Goal: Use online tool/utility: Utilize a website feature to perform a specific function

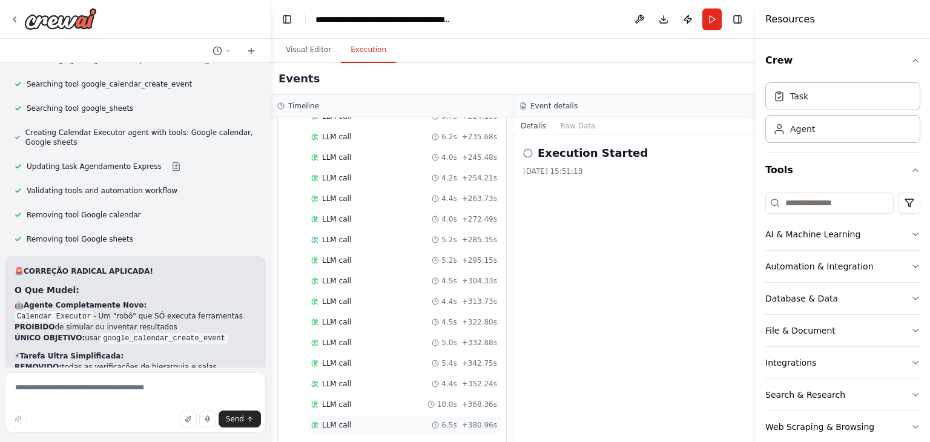
scroll to position [1262, 0]
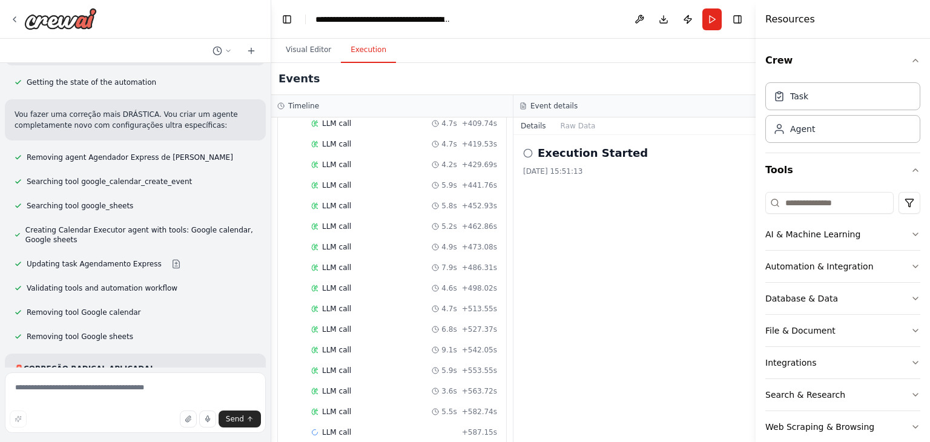
scroll to position [7004, 0]
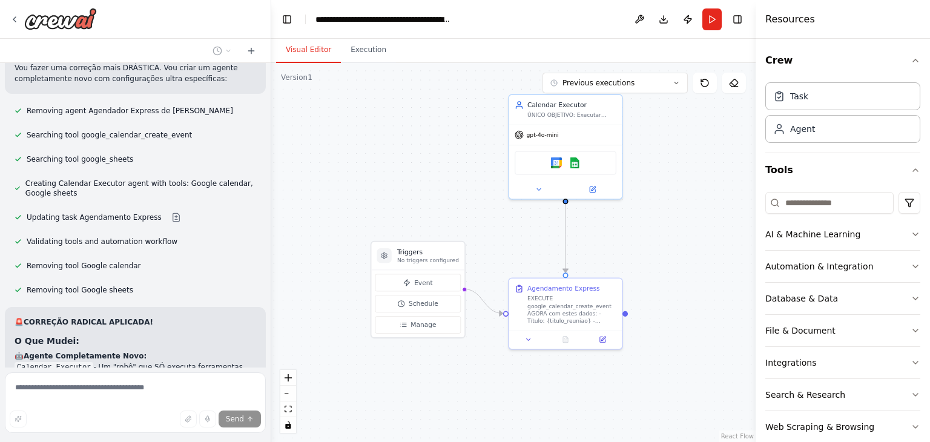
click at [294, 57] on button "Visual Editor" at bounding box center [308, 50] width 65 height 25
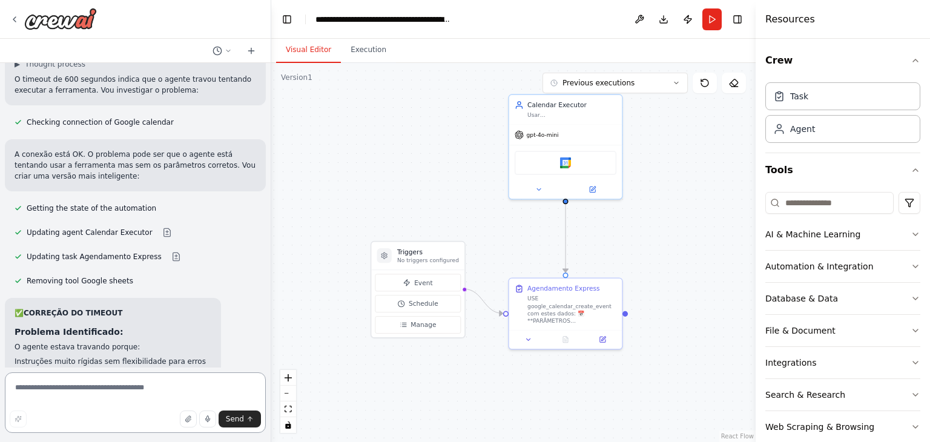
scroll to position [7606, 0]
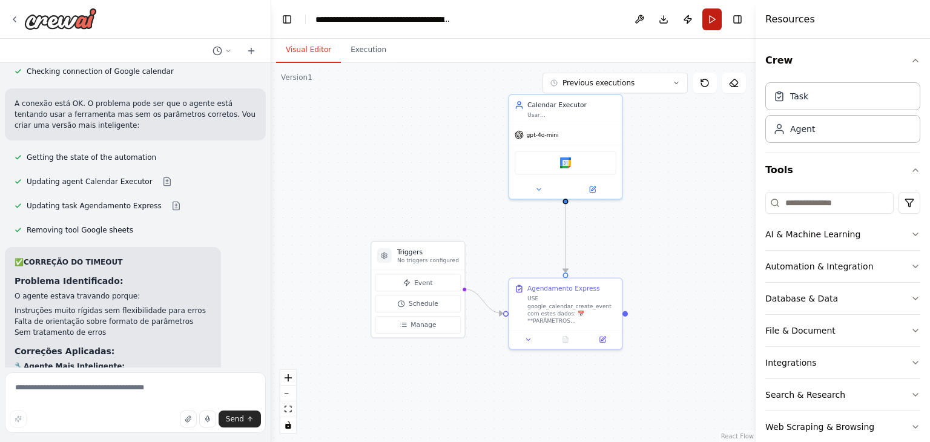
click at [705, 25] on button "Run" at bounding box center [711, 19] width 19 height 22
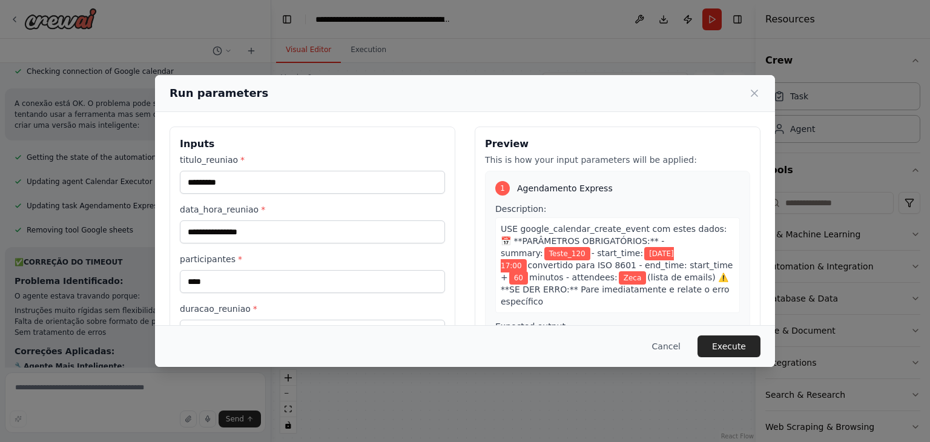
scroll to position [67, 0]
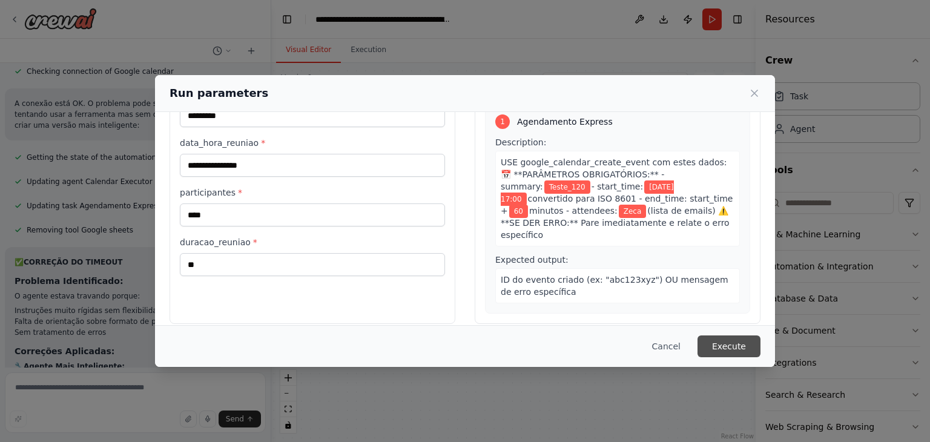
click at [722, 341] on button "Execute" at bounding box center [728, 346] width 63 height 22
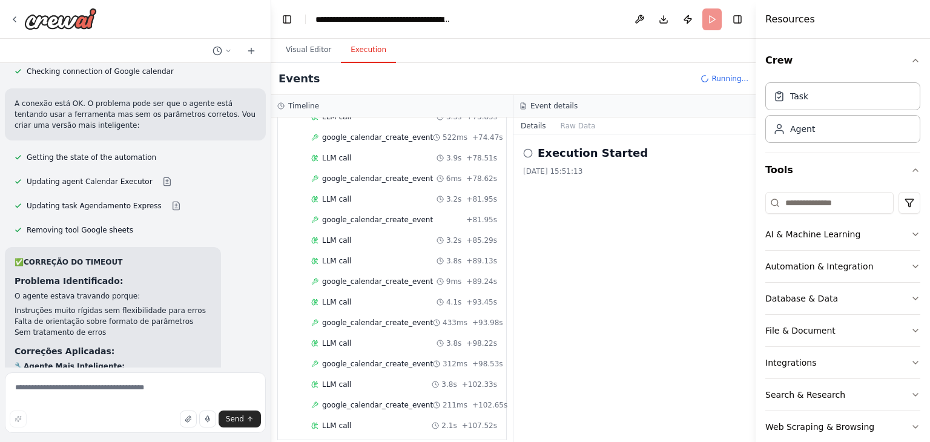
scroll to position [692, 0]
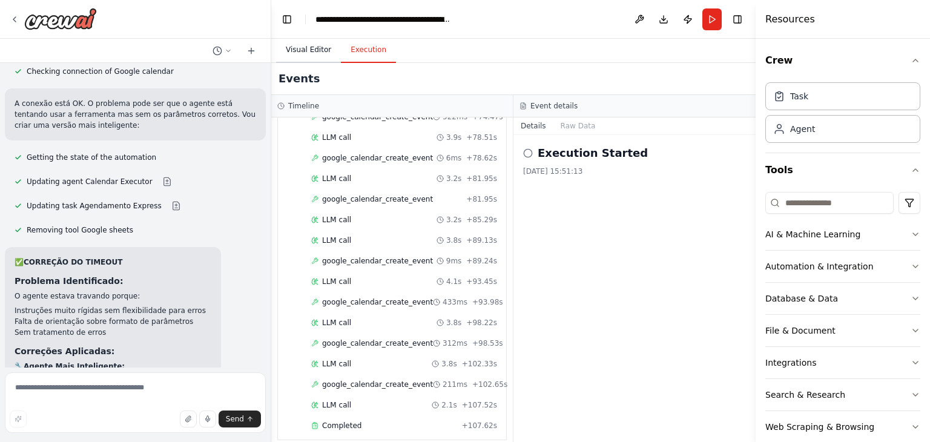
click at [288, 47] on button "Visual Editor" at bounding box center [308, 50] width 65 height 25
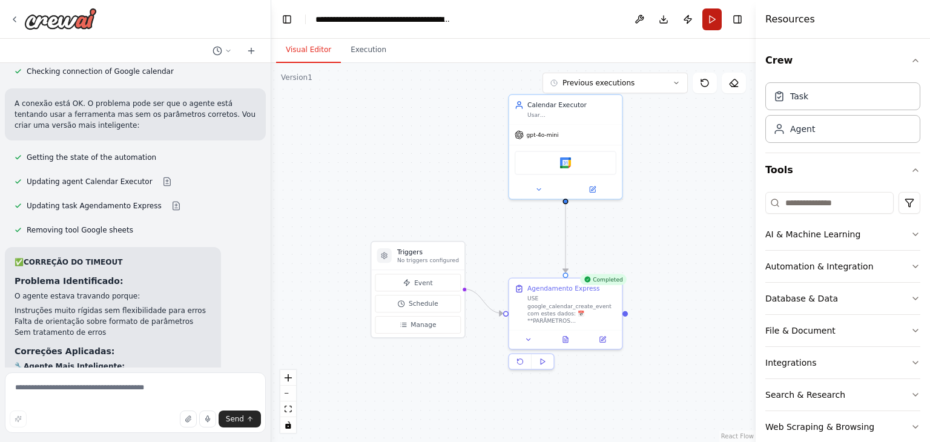
click at [716, 21] on button "Run" at bounding box center [711, 19] width 19 height 22
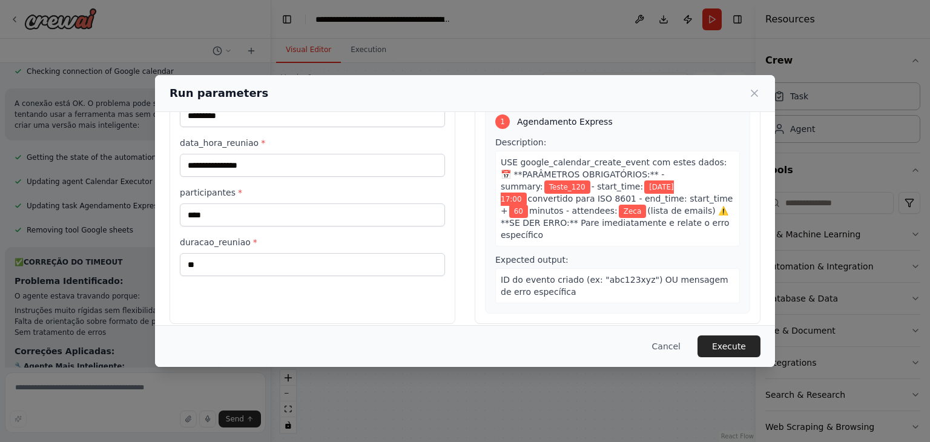
scroll to position [0, 0]
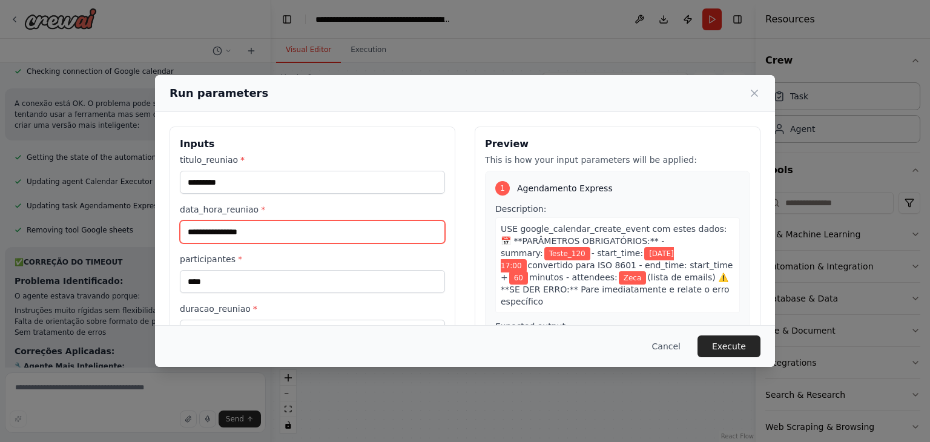
click at [272, 238] on input "**********" at bounding box center [312, 231] width 265 height 23
click at [241, 228] on input "**********" at bounding box center [312, 231] width 265 height 23
type input "**********"
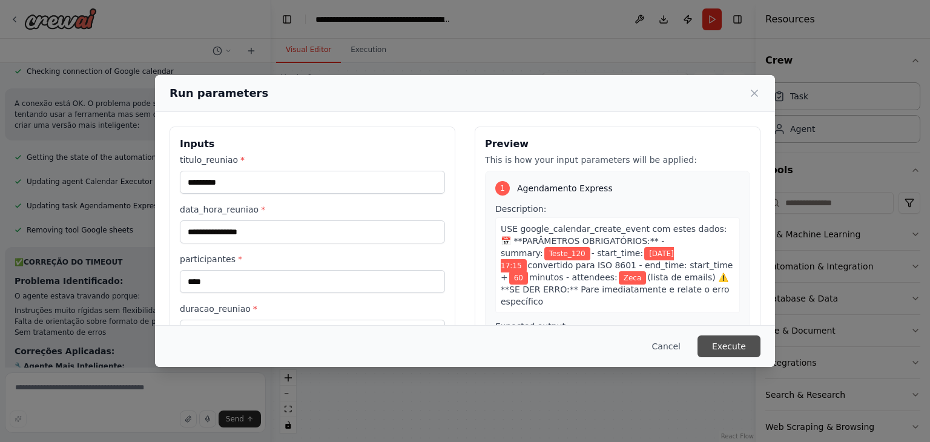
click at [736, 342] on button "Execute" at bounding box center [728, 346] width 63 height 22
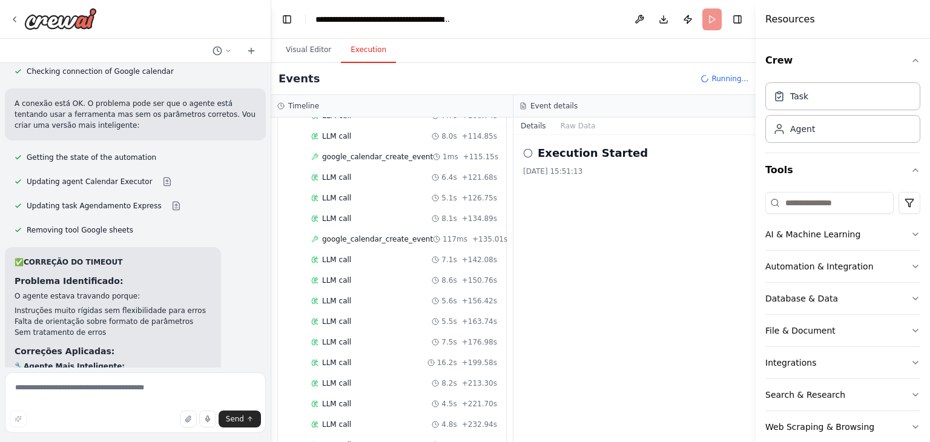
scroll to position [671, 0]
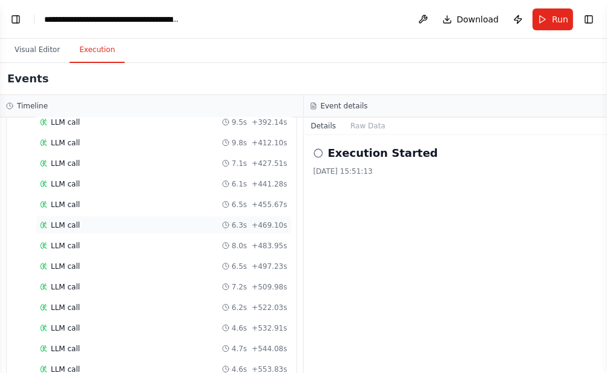
scroll to position [1228, 0]
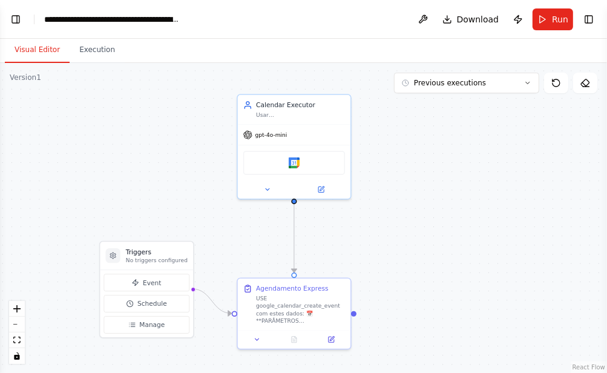
click at [21, 54] on button "Visual Editor" at bounding box center [37, 50] width 65 height 25
click at [15, 22] on button "Toggle Left Sidebar" at bounding box center [15, 19] width 17 height 17
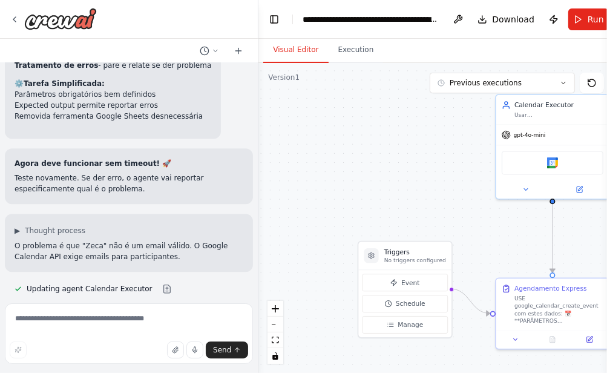
scroll to position [8115, 0]
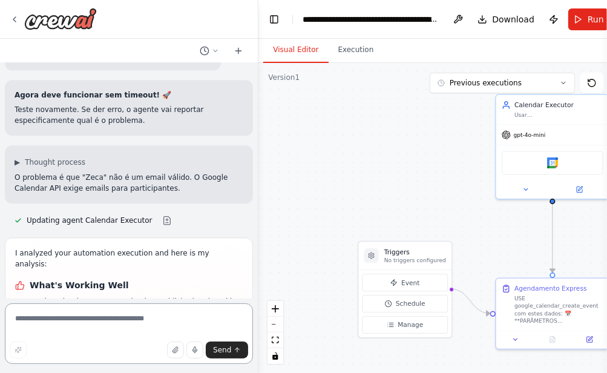
click at [82, 321] on textarea at bounding box center [129, 333] width 248 height 61
type textarea "**********"
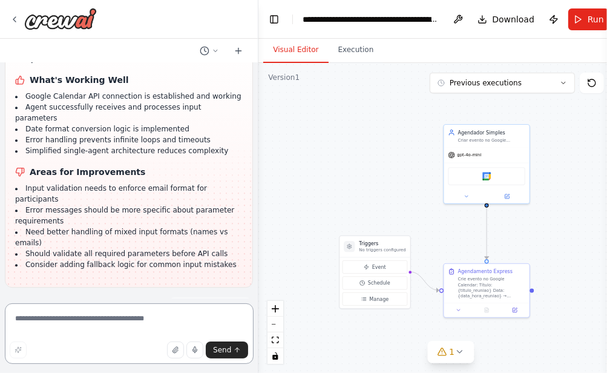
scroll to position [8363, 0]
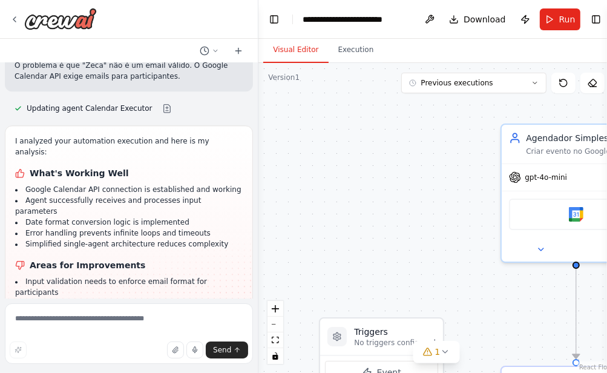
scroll to position [8265, 0]
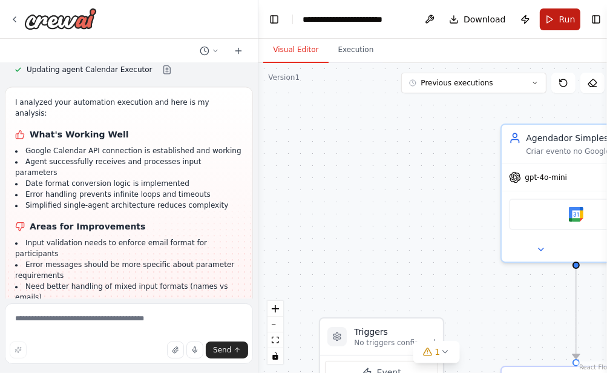
click at [546, 27] on button "Run" at bounding box center [560, 19] width 41 height 22
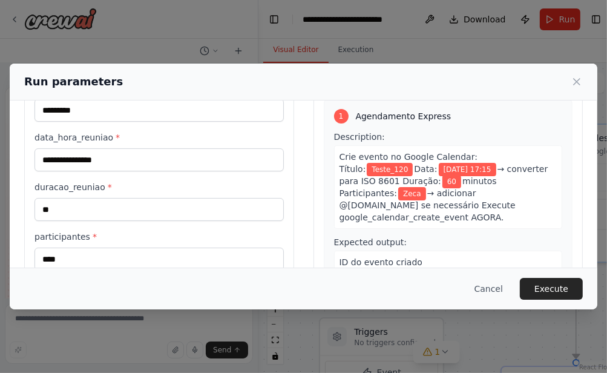
scroll to position [88, 0]
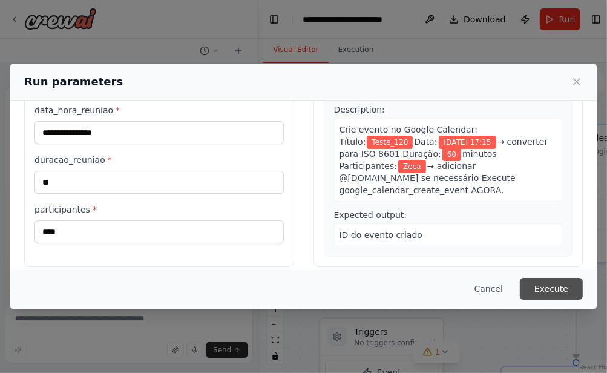
click at [562, 292] on button "Execute" at bounding box center [551, 289] width 63 height 22
